Goal: Information Seeking & Learning: Find specific fact

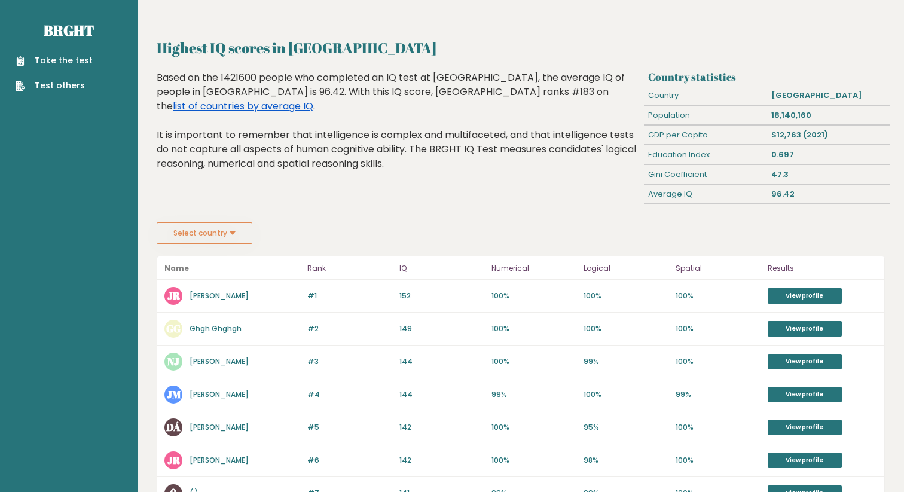
click at [313, 99] on link "list of countries by average IQ" at bounding box center [243, 106] width 140 height 14
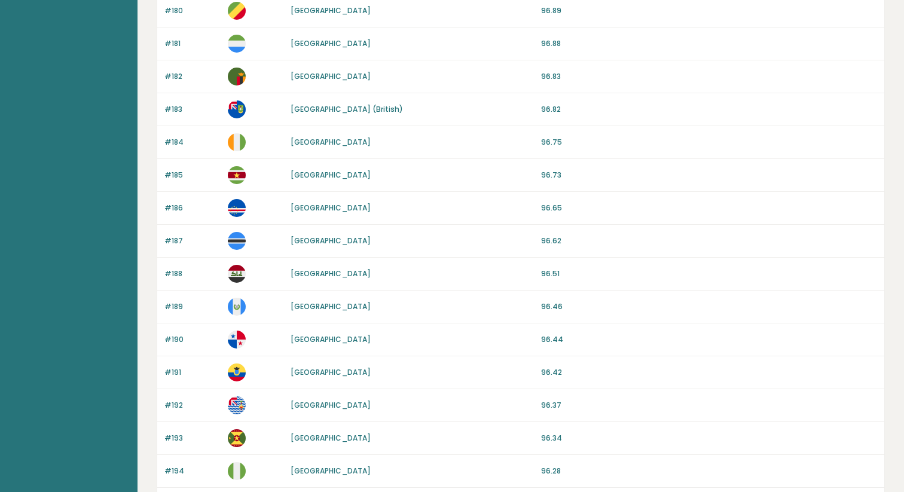
scroll to position [1061, 0]
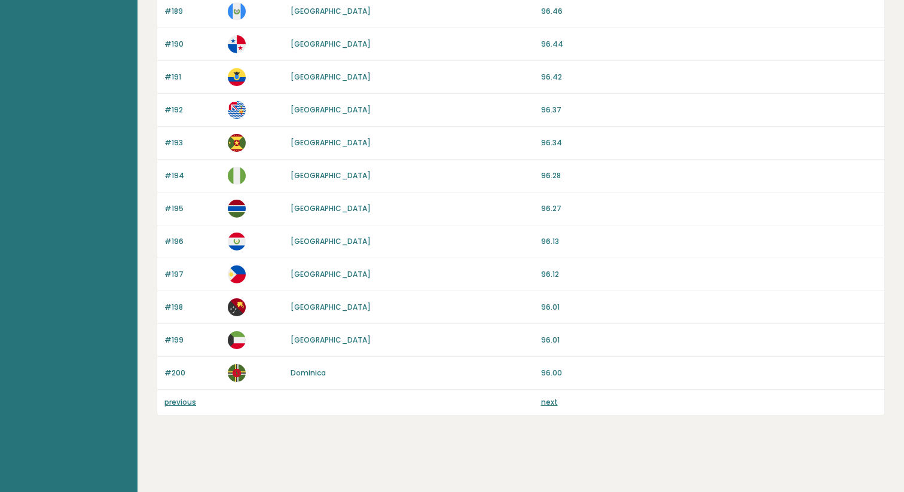
click at [558, 411] on div "previous next" at bounding box center [520, 402] width 727 height 25
click at [555, 404] on link "next" at bounding box center [549, 402] width 17 height 10
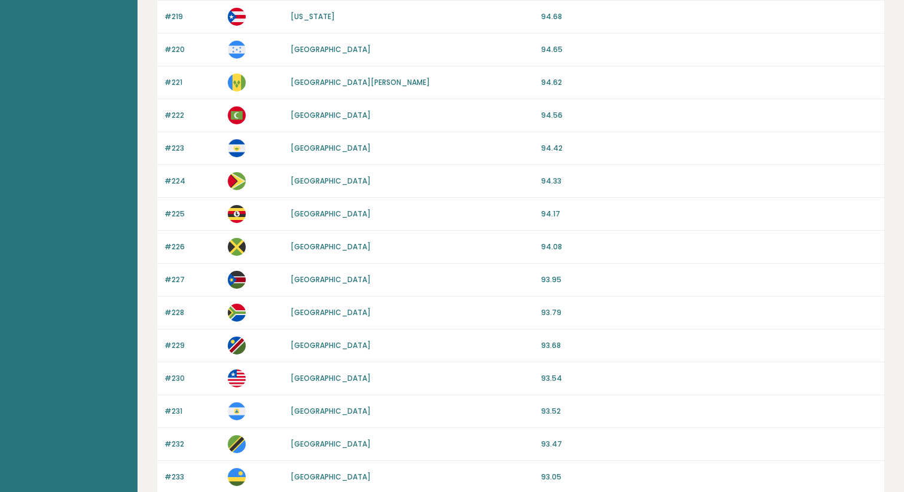
scroll to position [863, 0]
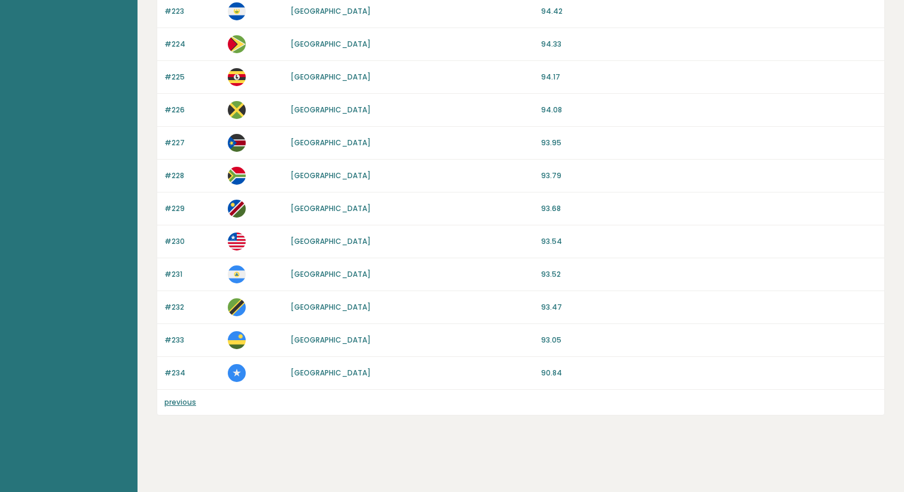
click at [177, 398] on link "previous" at bounding box center [180, 402] width 32 height 10
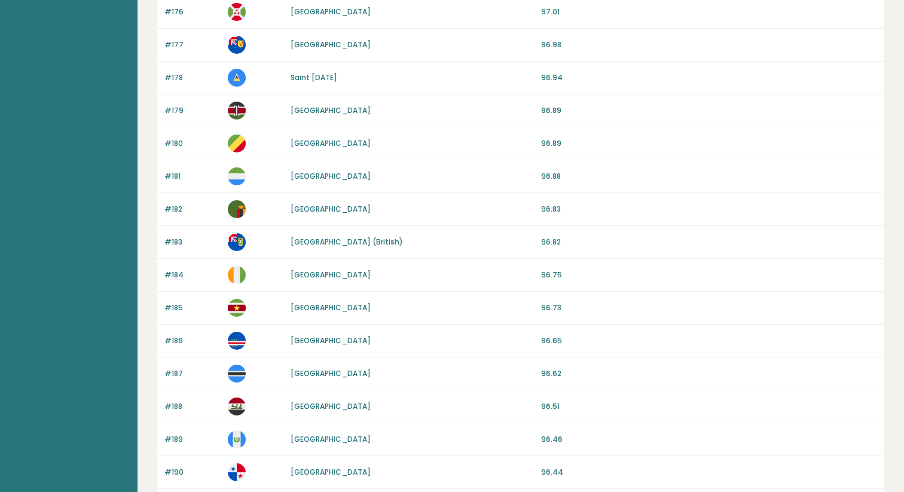
scroll to position [1061, 0]
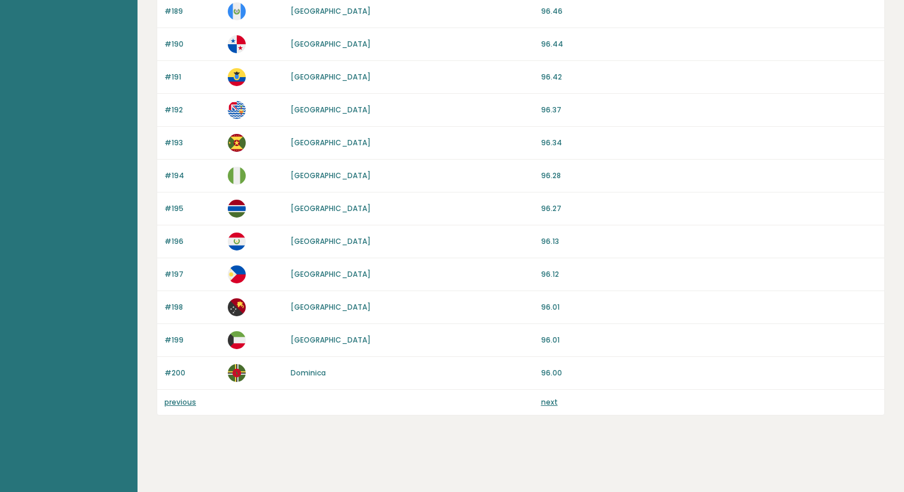
click at [181, 402] on link "previous" at bounding box center [180, 402] width 32 height 10
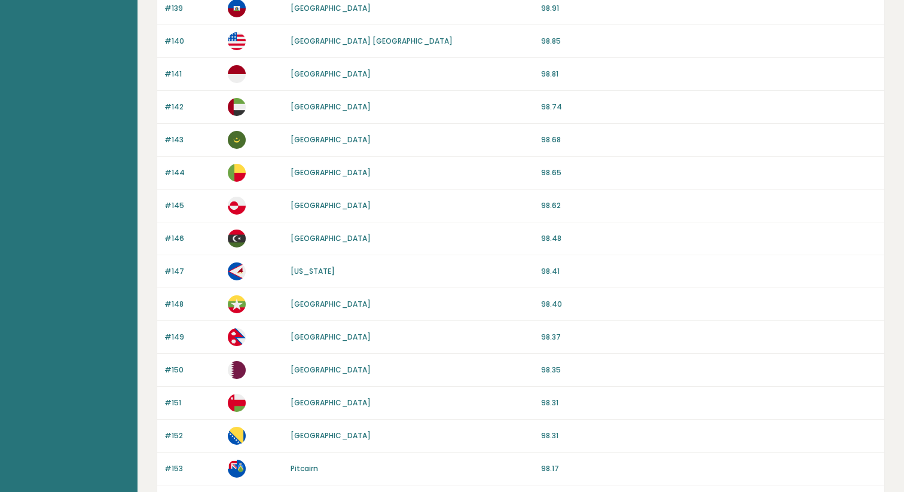
scroll to position [1061, 0]
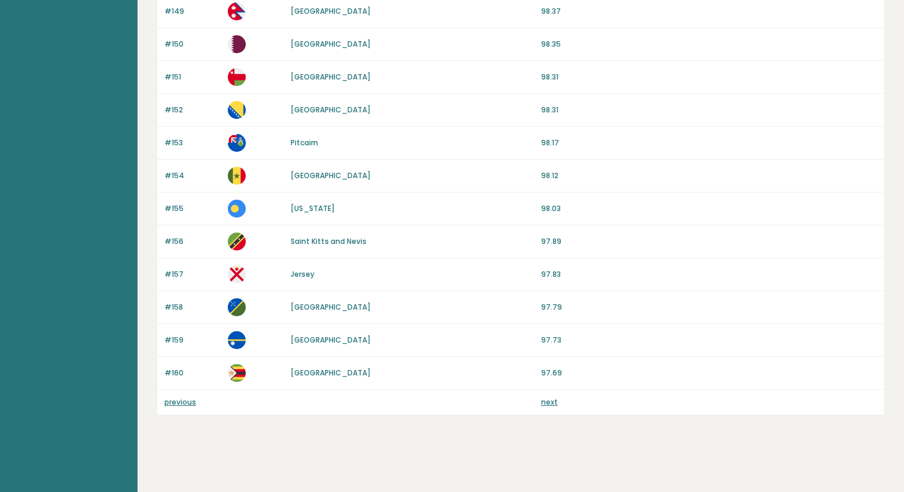
click at [189, 395] on div "previous next" at bounding box center [520, 402] width 727 height 25
click at [188, 396] on div "previous next" at bounding box center [520, 402] width 727 height 25
click at [182, 401] on link "previous" at bounding box center [180, 402] width 32 height 10
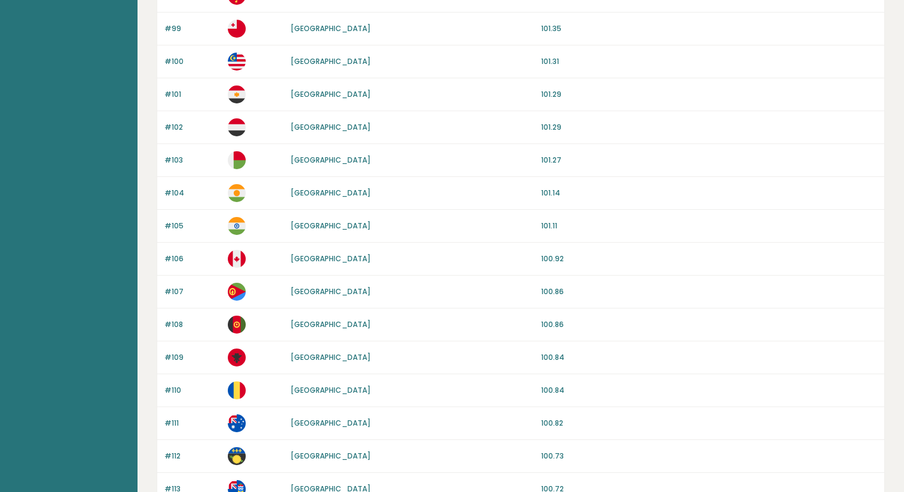
scroll to position [1061, 0]
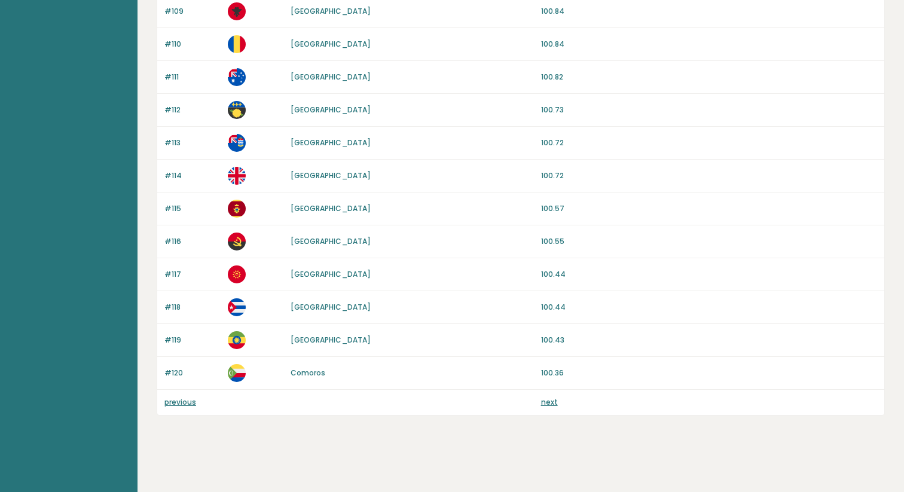
click at [179, 411] on div "previous next" at bounding box center [520, 402] width 727 height 25
click at [181, 402] on link "previous" at bounding box center [180, 402] width 32 height 10
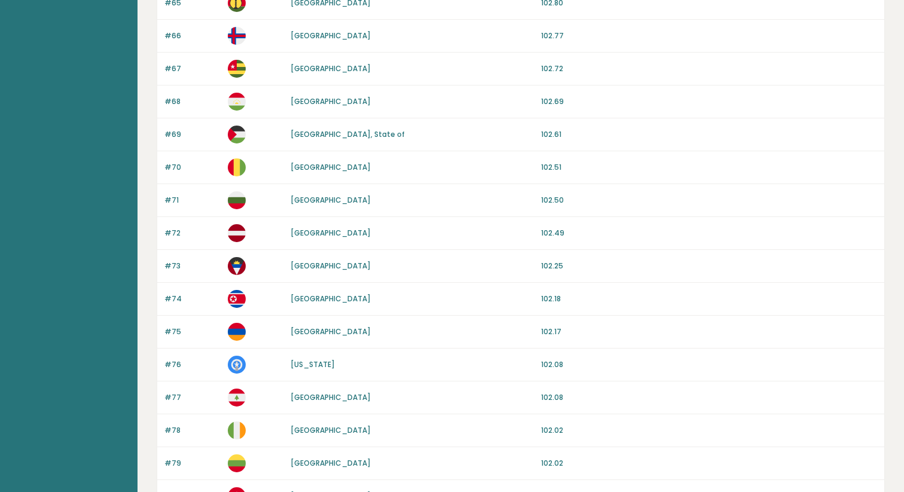
scroll to position [1061, 0]
